Goal: Information Seeking & Learning: Get advice/opinions

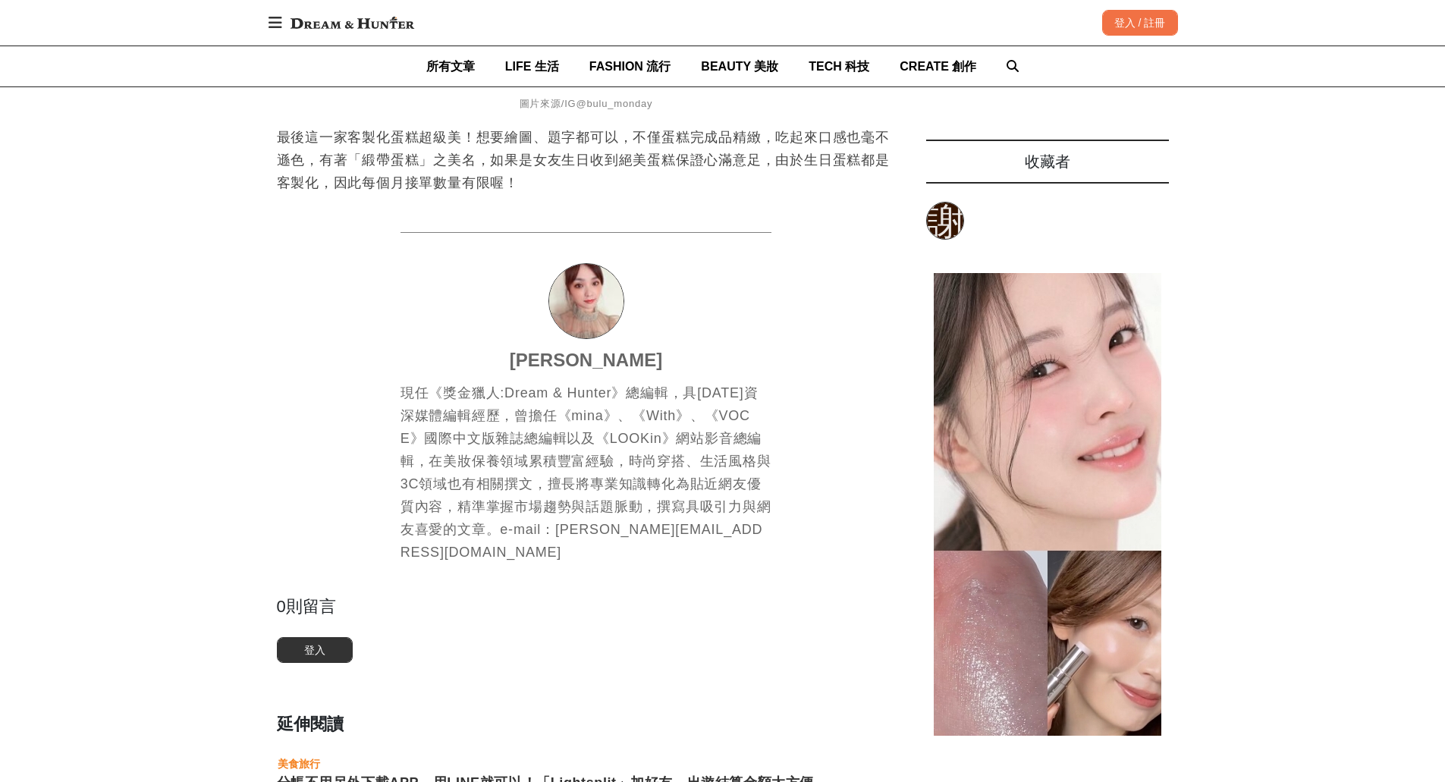
scroll to position [3945, 0]
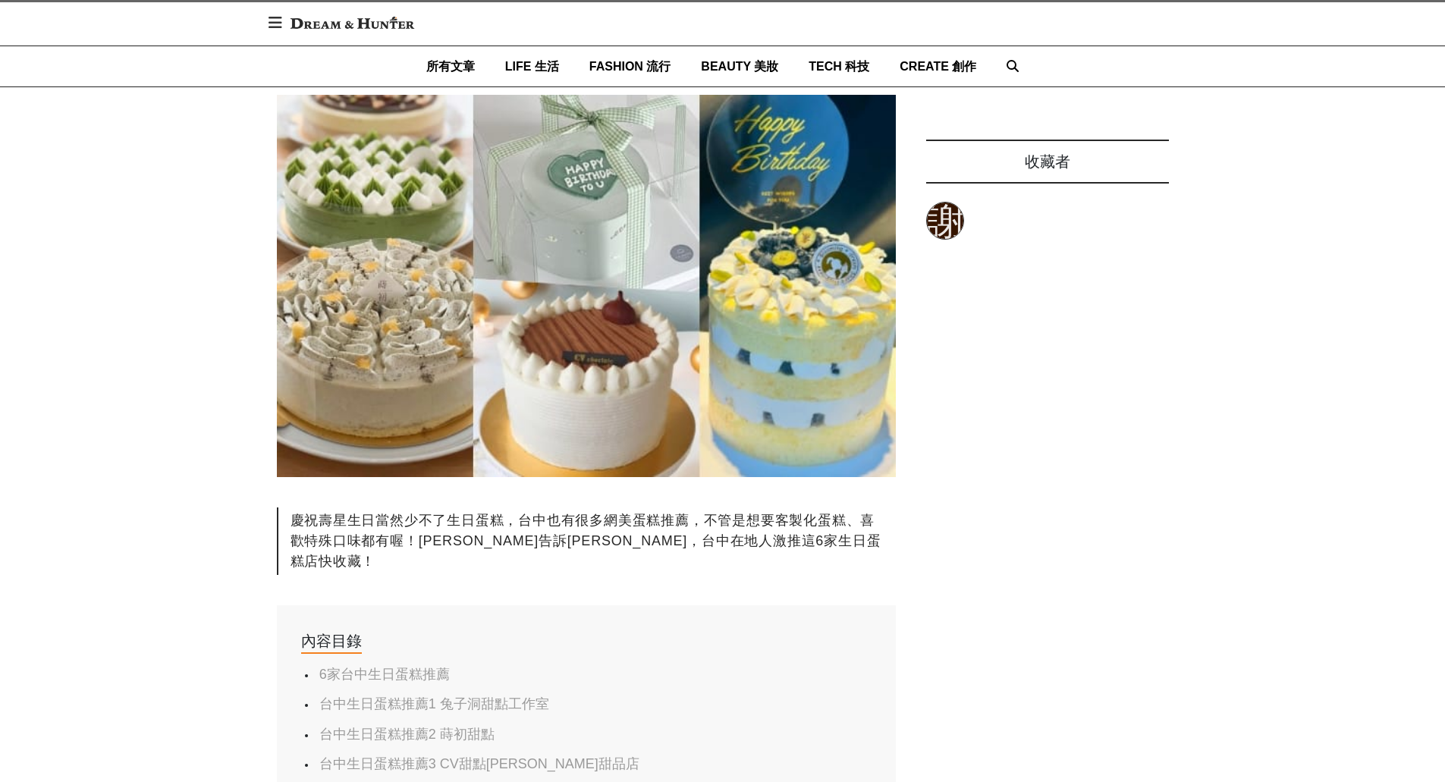
scroll to position [455, 0]
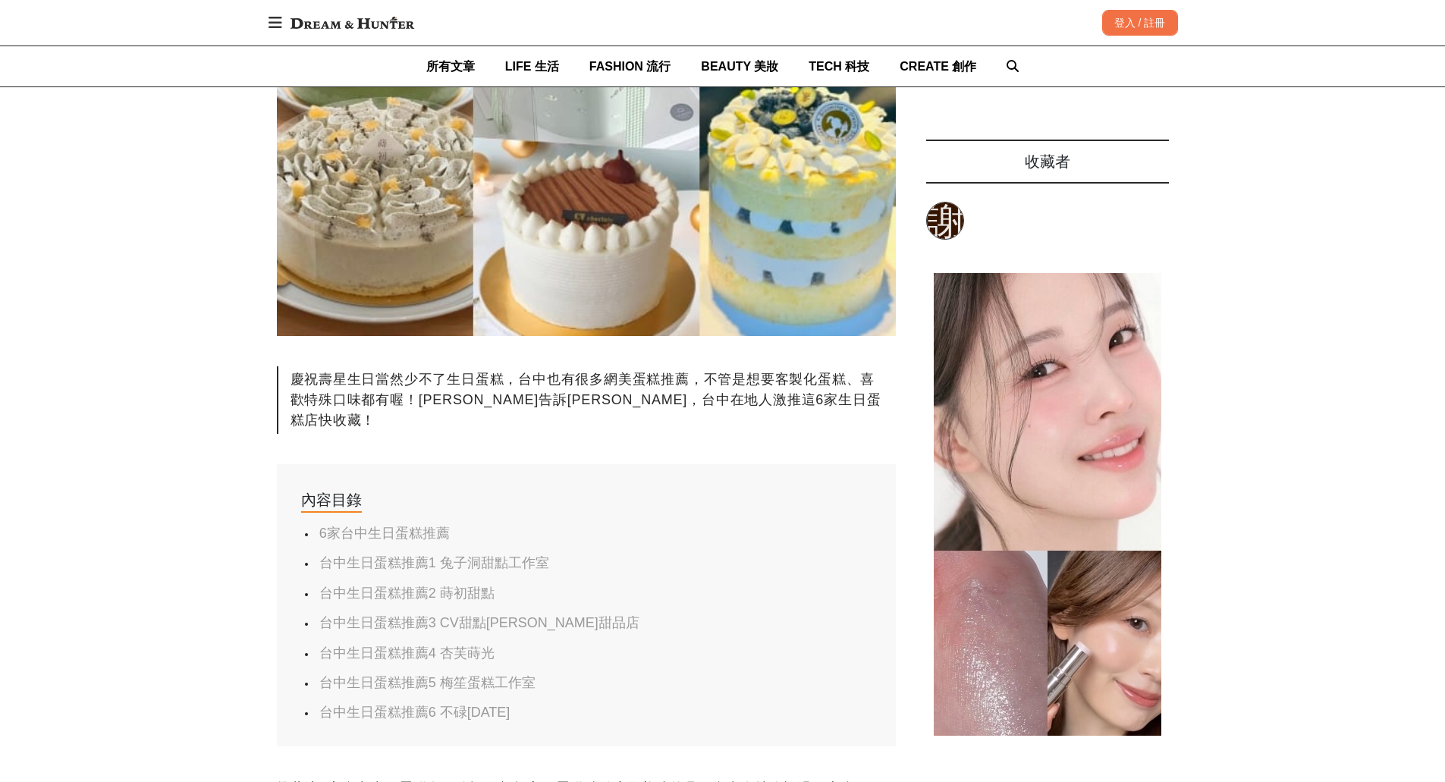
click at [460, 555] on link "台中生日蛋糕推薦1 兔子洞甜點工作室" at bounding box center [434, 562] width 230 height 15
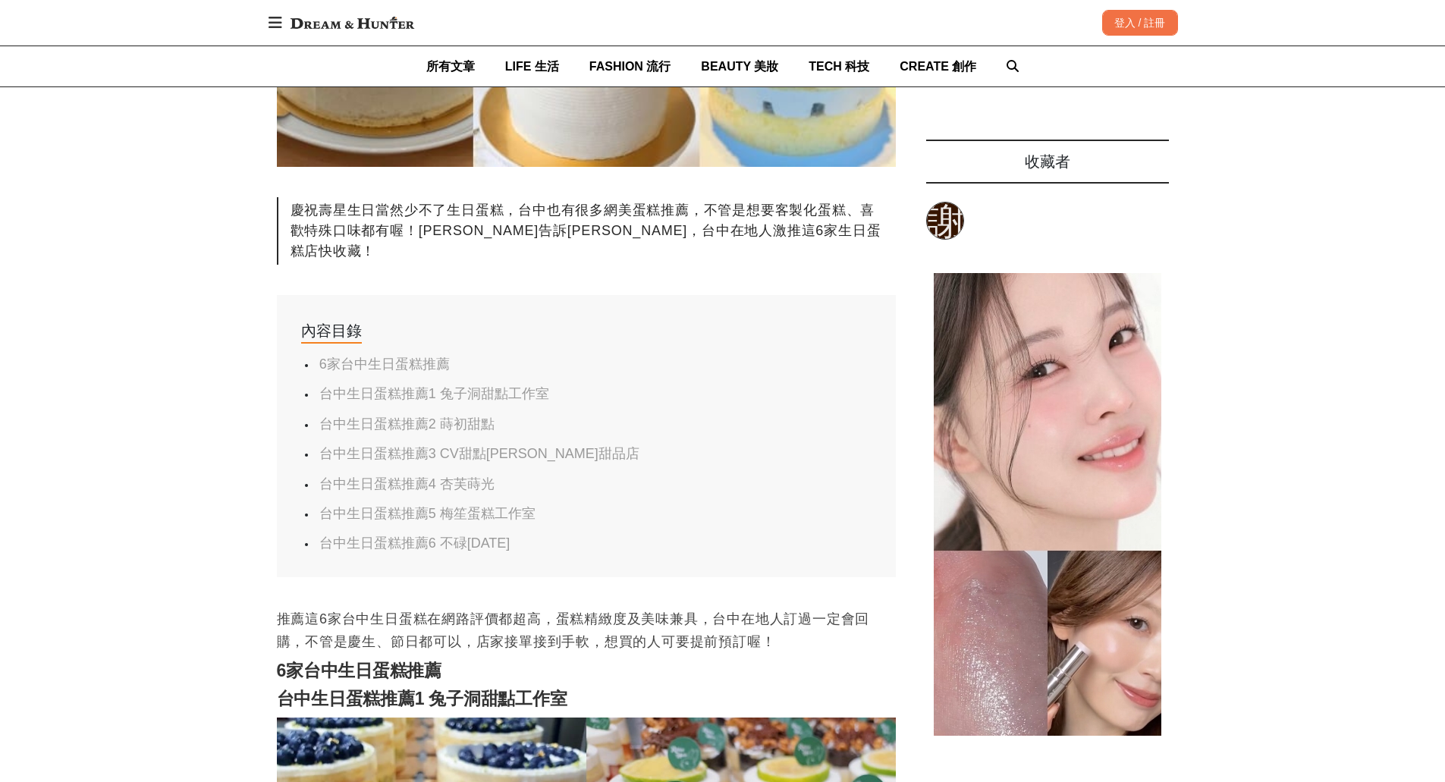
scroll to position [600, 0]
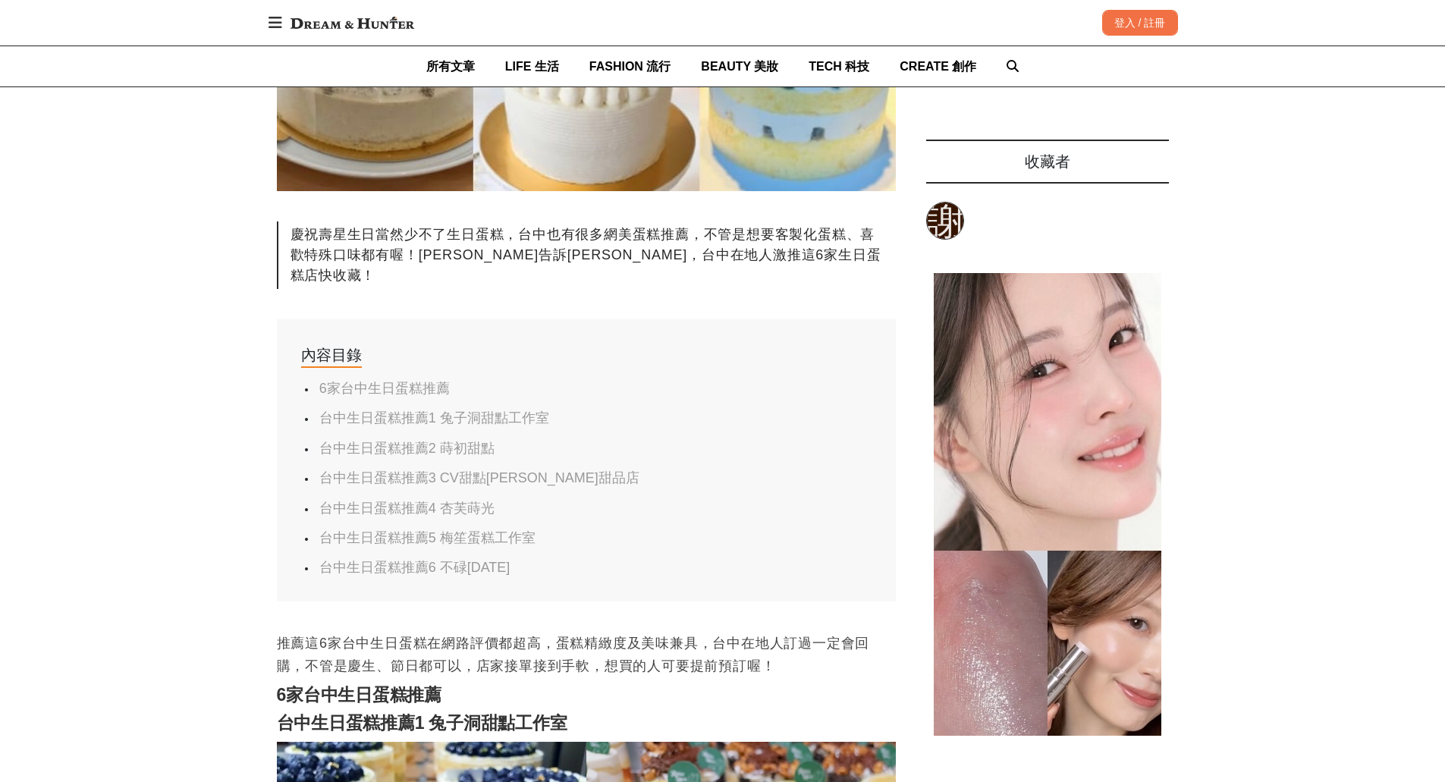
click at [460, 441] on link "台中生日蛋糕推薦2 蒔初甜點" at bounding box center [406, 448] width 175 height 15
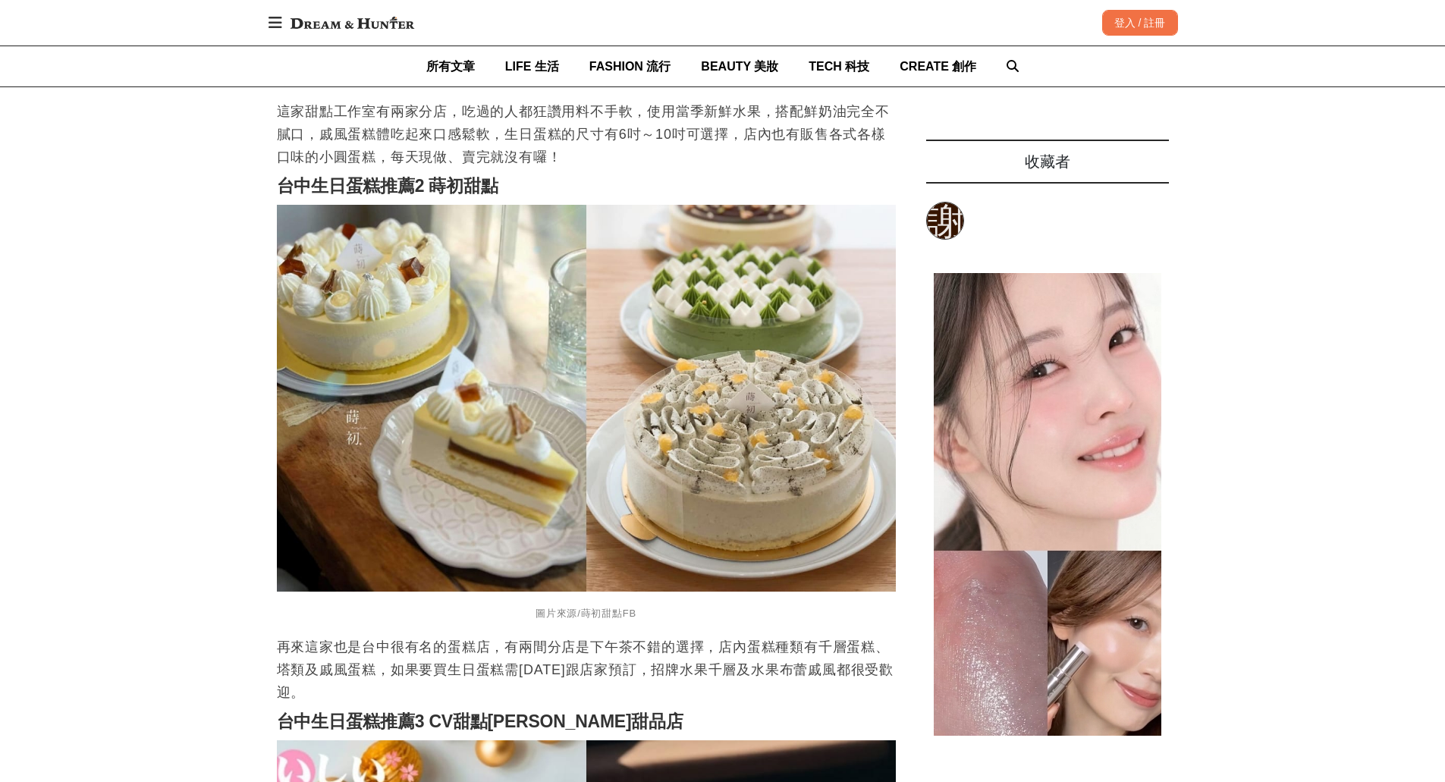
scroll to position [1743, 0]
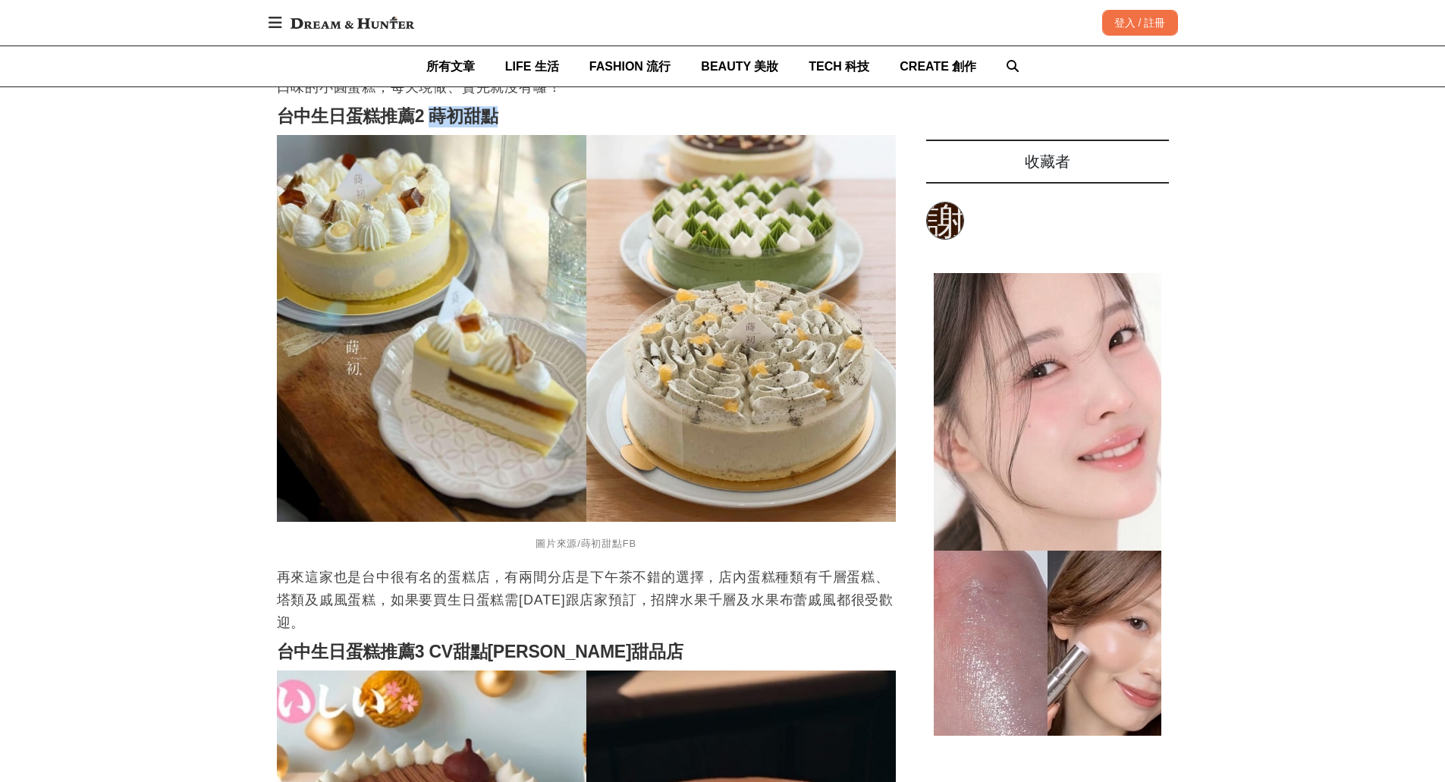
drag, startPoint x: 516, startPoint y: 105, endPoint x: 432, endPoint y: 112, distance: 83.7
click at [432, 112] on h2 "台中生日蛋糕推薦2 蒔初甜點" at bounding box center [586, 116] width 619 height 21
copy strong "蒔初甜點"
